Goal: Task Accomplishment & Management: Complete application form

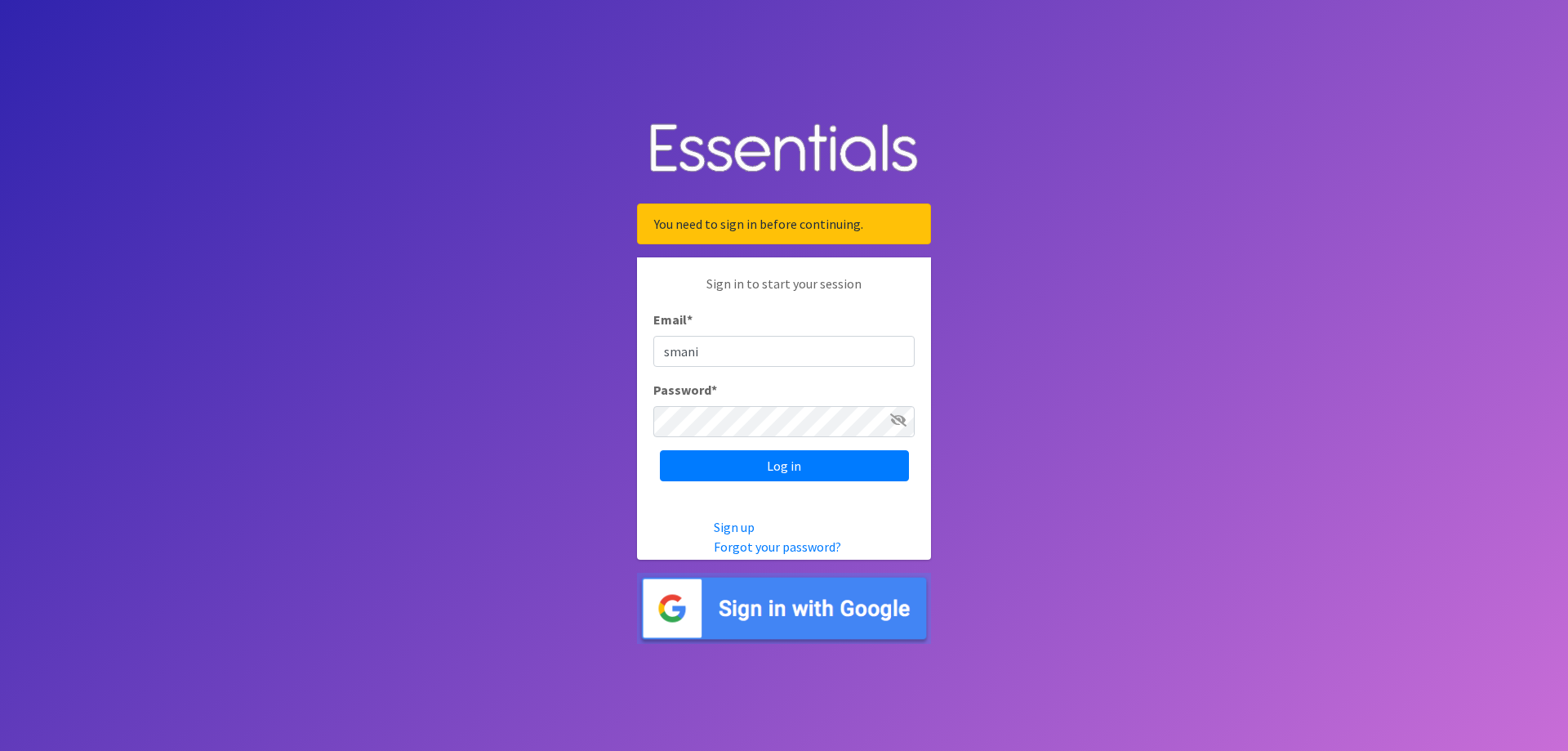
type input "[EMAIL_ADDRESS][DOMAIN_NAME]"
click at [660, 450] on input "Log in" at bounding box center [784, 466] width 249 height 31
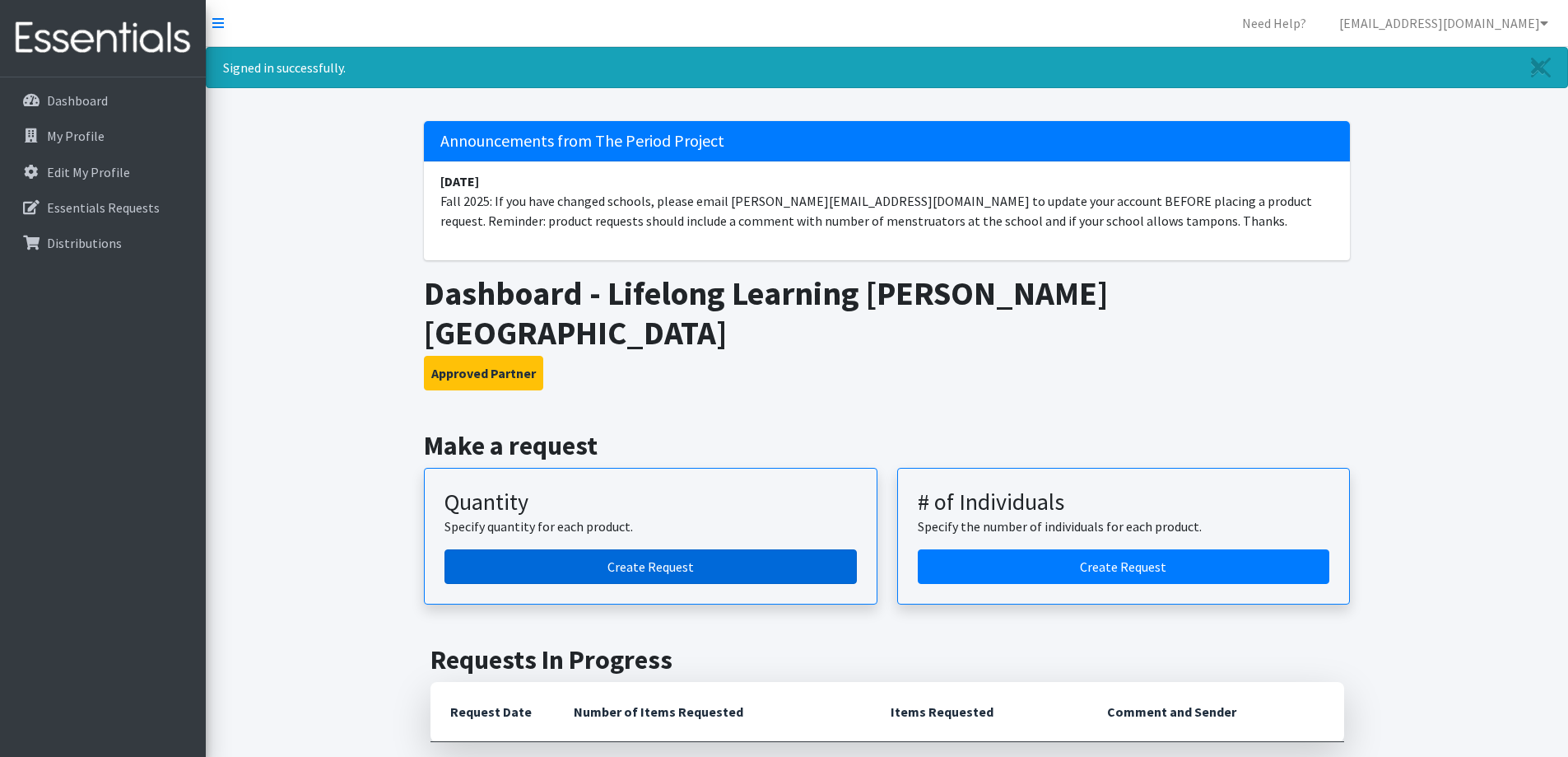
click at [710, 549] on link "Create Request" at bounding box center [651, 567] width 412 height 35
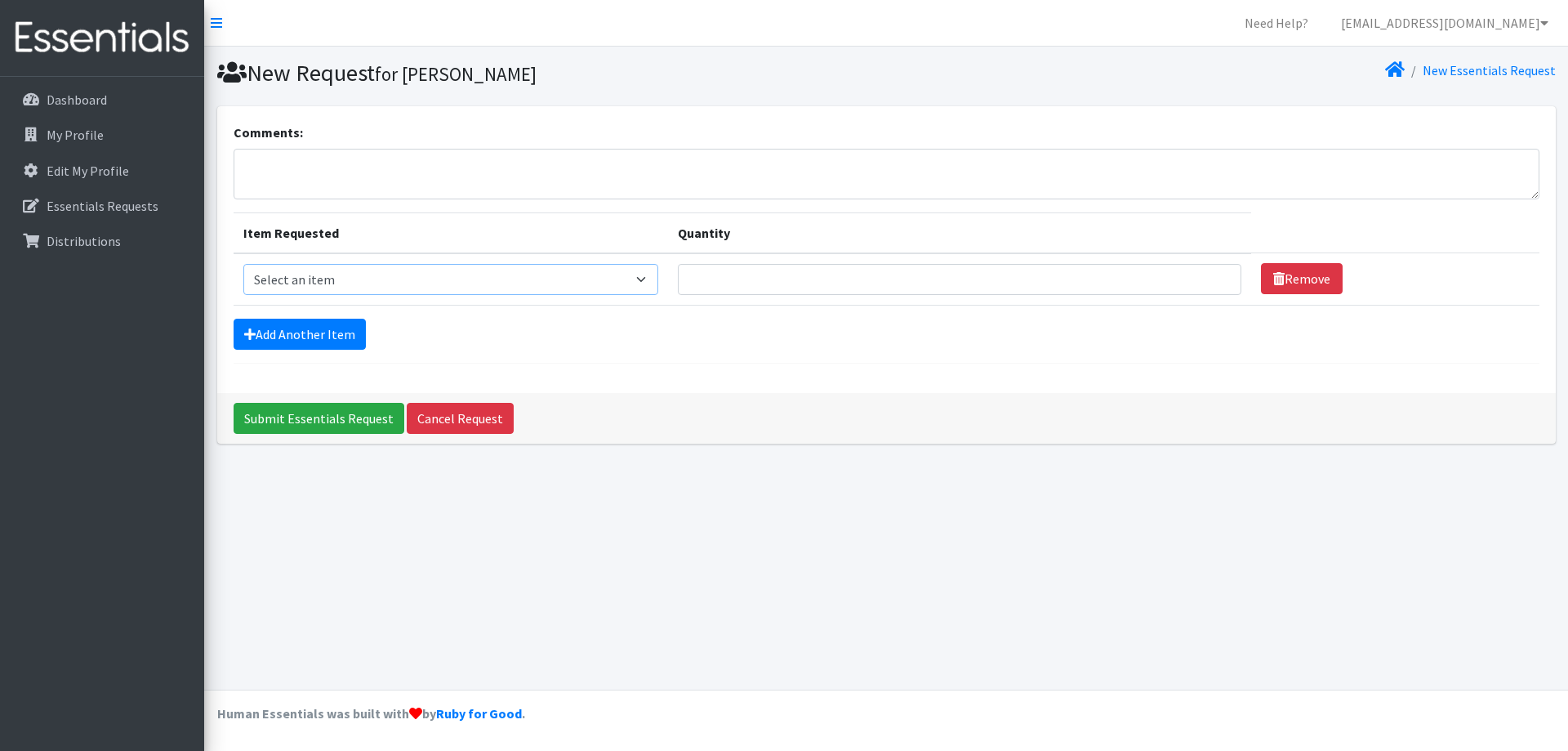
click at [649, 276] on select "Select an item GVL STUDENT PACK" at bounding box center [450, 280] width 415 height 31
select select "14669"
click at [243, 264] on select "Select an item GVL STUDENT PACK" at bounding box center [450, 280] width 415 height 31
click at [960, 268] on input "Quantity" at bounding box center [960, 280] width 564 height 31
type input "300"
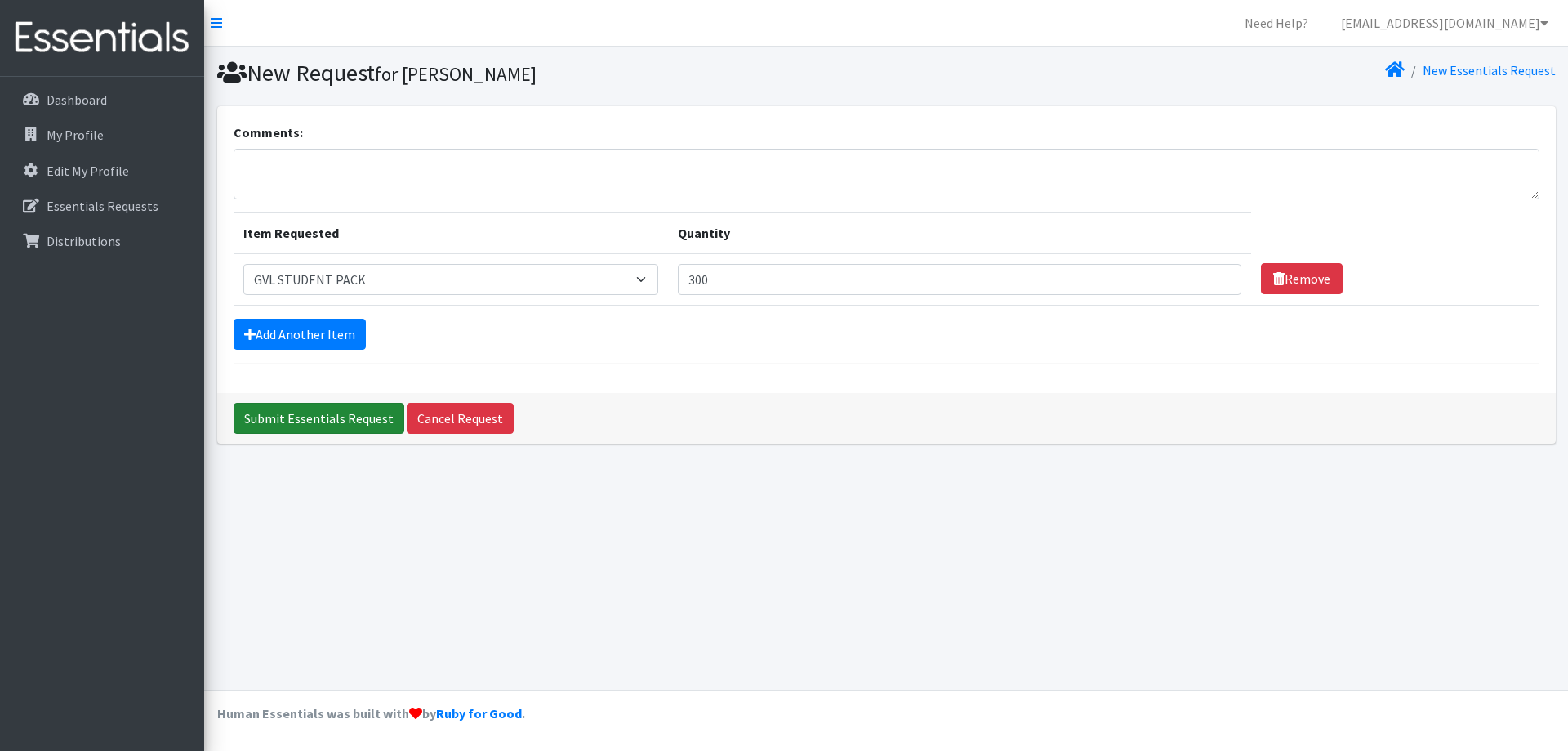
click at [293, 415] on input "Submit Essentials Request" at bounding box center [319, 419] width 171 height 31
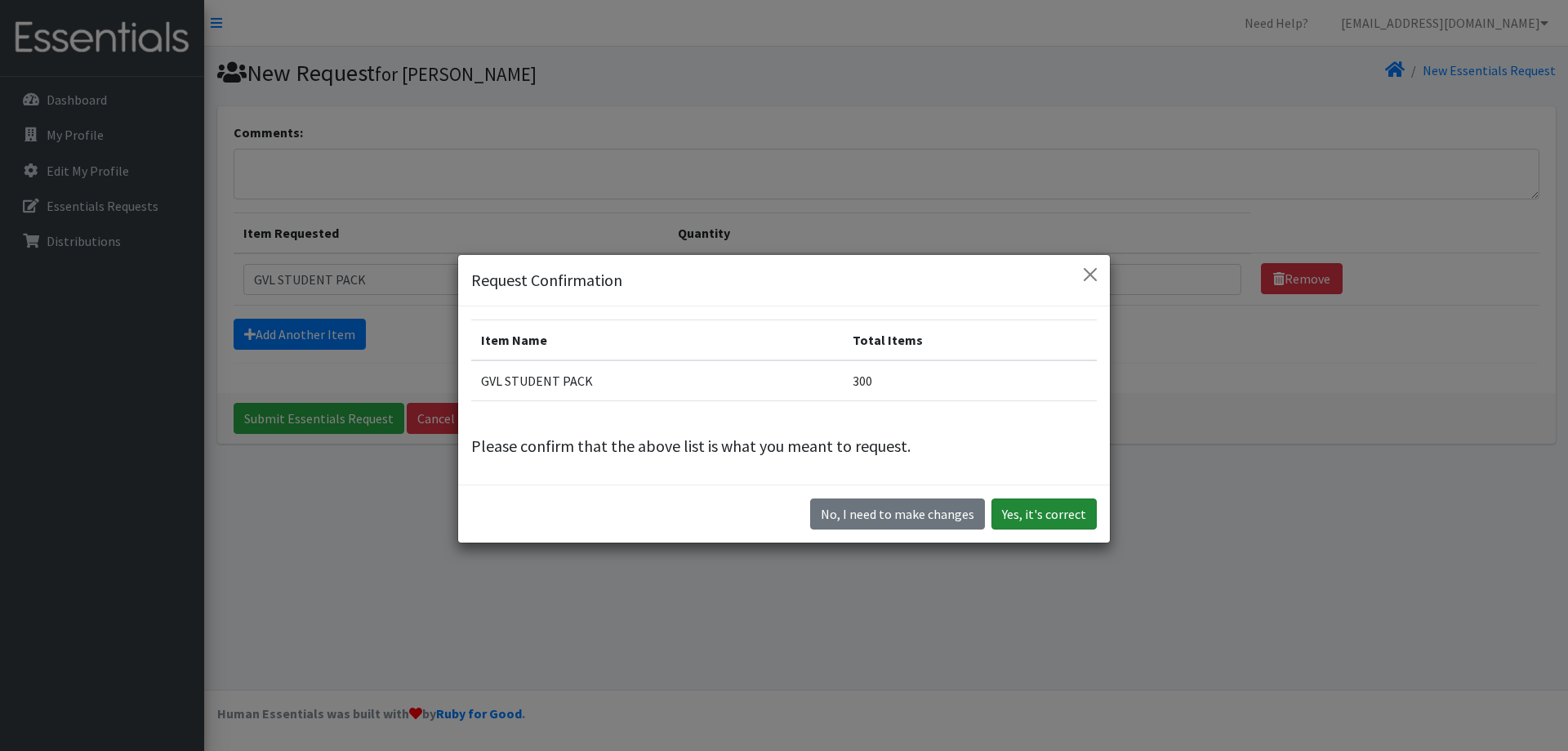
click at [1015, 510] on button "Yes, it's correct" at bounding box center [1044, 514] width 105 height 31
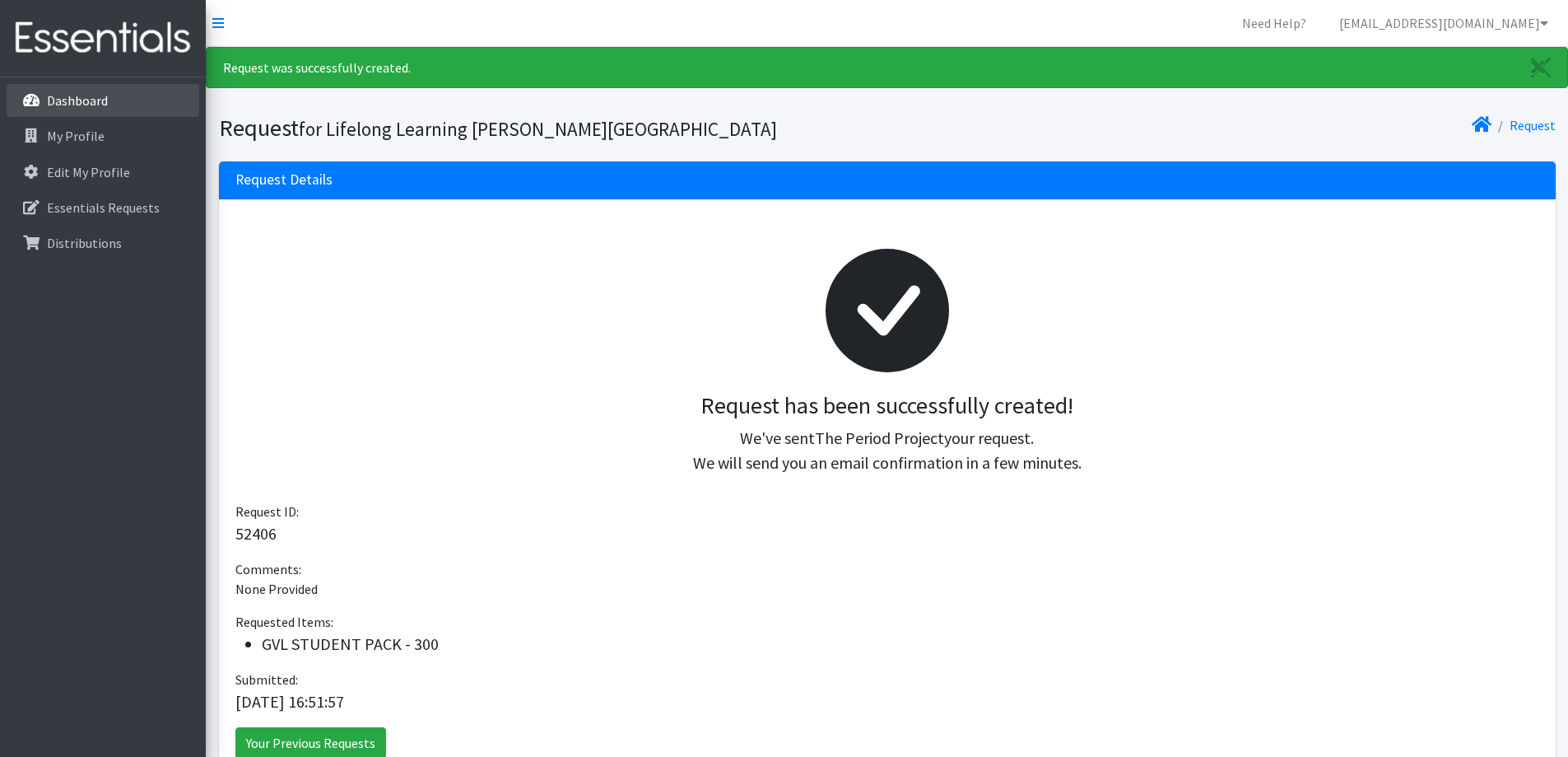
click at [81, 103] on p "Dashboard" at bounding box center [77, 101] width 61 height 17
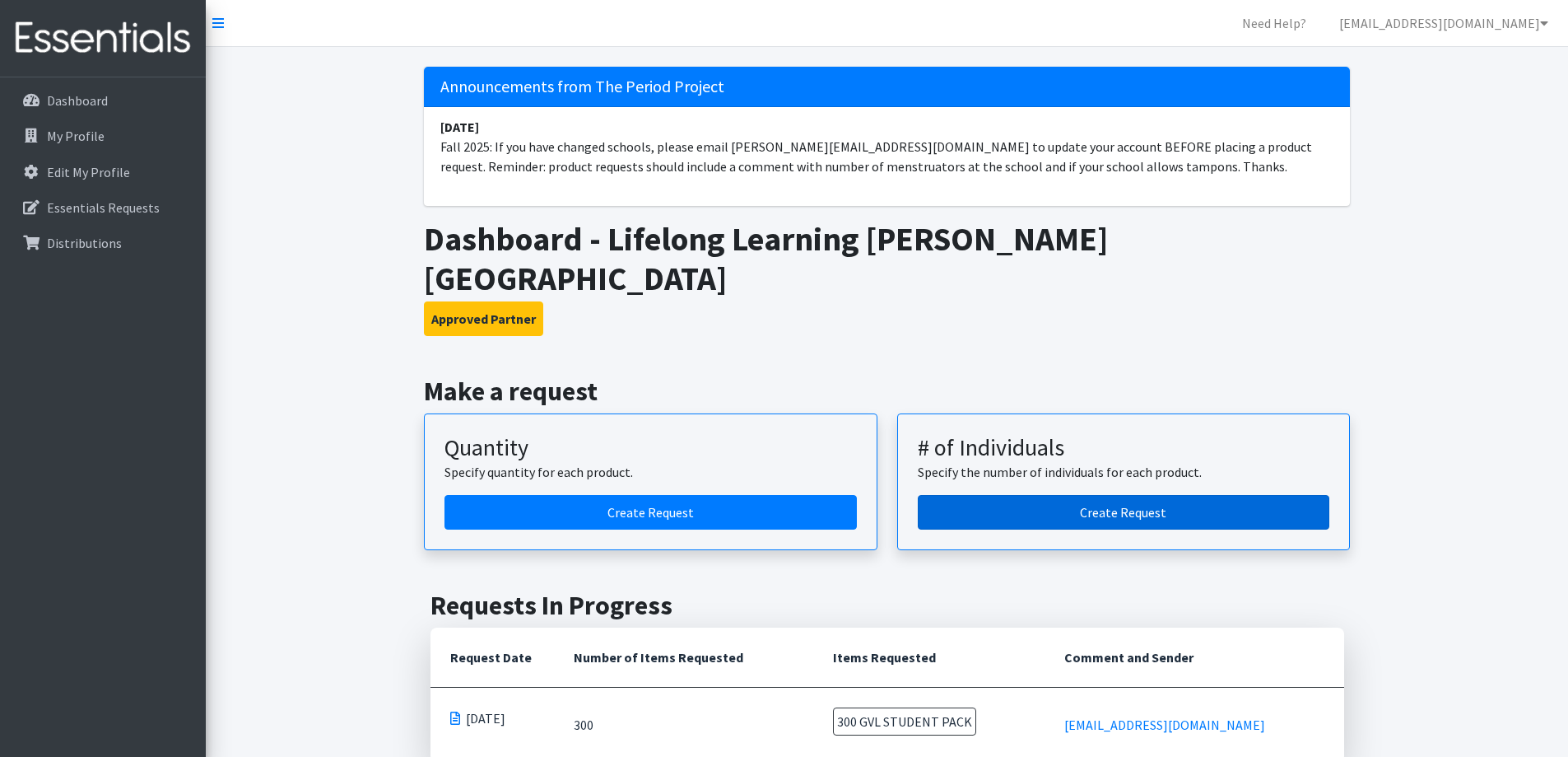
click at [1154, 495] on link "Create Request" at bounding box center [1124, 513] width 412 height 35
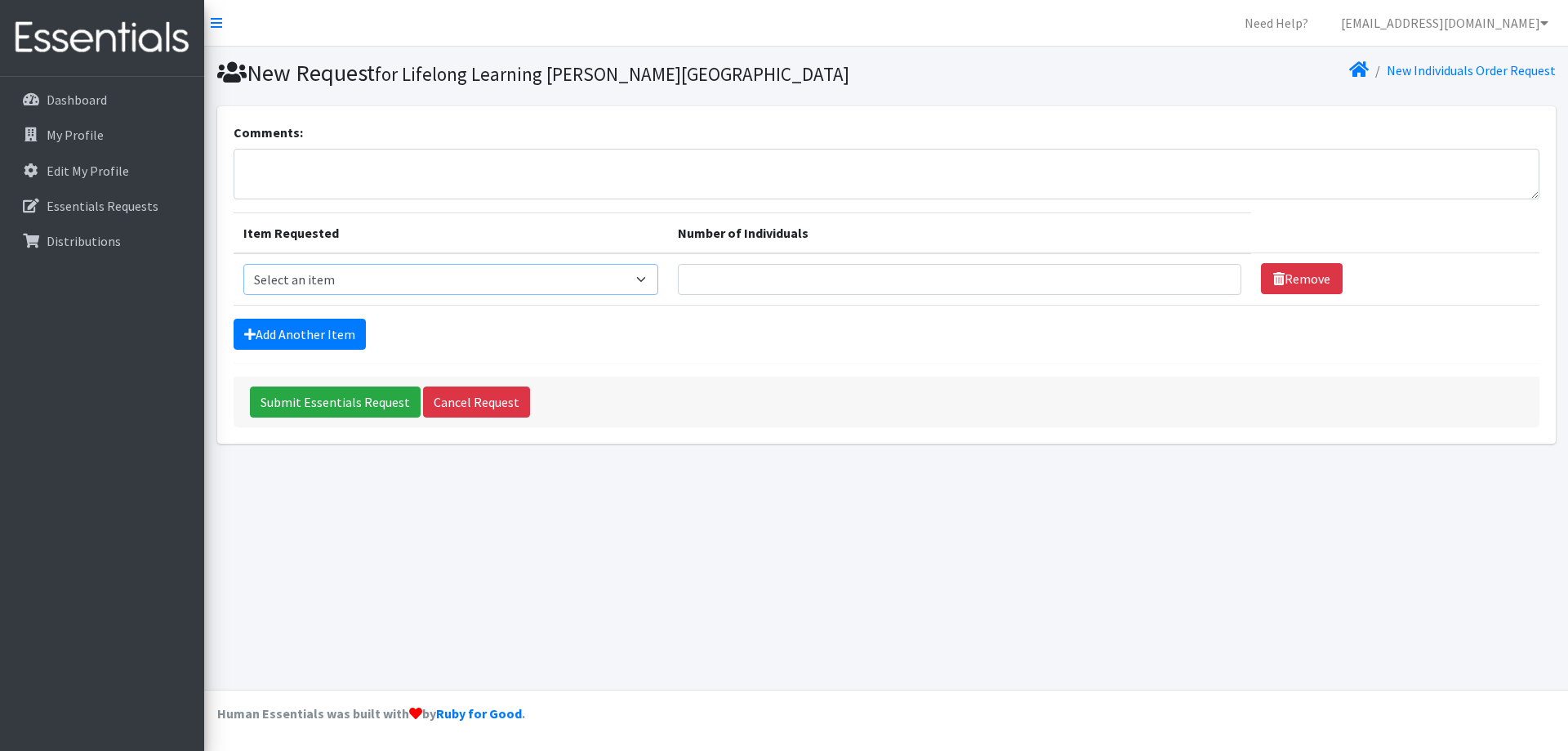
click at [655, 279] on select "Select an item GVL STUDENT PACK" at bounding box center [450, 280] width 415 height 31
click at [1128, 451] on div "Comments: Item Requested Number of Individuals Item Requested Select an item GV…" at bounding box center [886, 281] width 1351 height 351
click at [67, 103] on p "Dashboard" at bounding box center [76, 100] width 60 height 17
